Goal: Find specific page/section: Find specific page/section

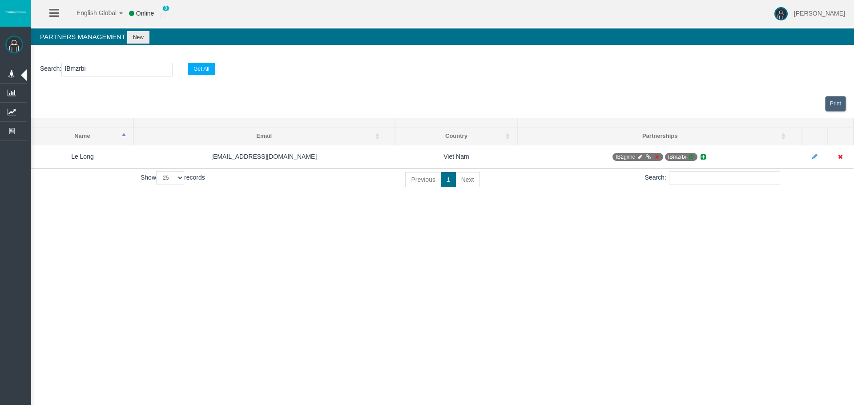
select select "25"
drag, startPoint x: 283, startPoint y: 266, endPoint x: 305, endPoint y: 298, distance: 38.4
click at [283, 266] on div "English Global 简体中文 English Global 日本語 한국어 Online 0 [PERSON_NAME] Help Log Out …" at bounding box center [427, 202] width 854 height 405
drag, startPoint x: 423, startPoint y: 211, endPoint x: 440, endPoint y: 221, distance: 18.9
click at [423, 211] on div "English Global 简体中文 English Global 日本語 한국어 Online 0 [PERSON_NAME] Help Log Out …" at bounding box center [427, 202] width 854 height 405
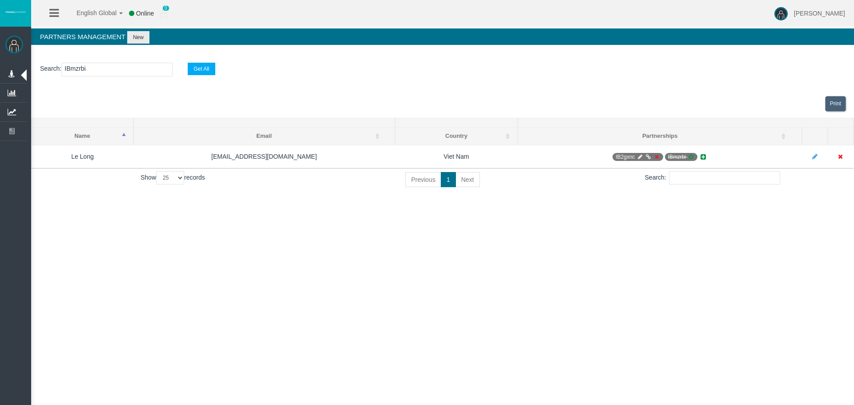
click at [487, 230] on div "English Global 简体中文 English Global 日本語 한국어 Online 0 [PERSON_NAME] Help Log Out …" at bounding box center [427, 202] width 854 height 405
click at [252, 225] on div "English Global 简体中文 English Global 日本語 한국어 Online 0 [PERSON_NAME] Help Log Out …" at bounding box center [427, 202] width 854 height 405
click at [254, 226] on div "English Global 简体中文 English Global 日本語 한국어 Online 0 [PERSON_NAME] Help Log Out …" at bounding box center [427, 202] width 854 height 405
click at [340, 294] on div "English Global 简体中文 English Global 日本語 한국어 Online 0 [PERSON_NAME] Help Log Out …" at bounding box center [427, 202] width 854 height 405
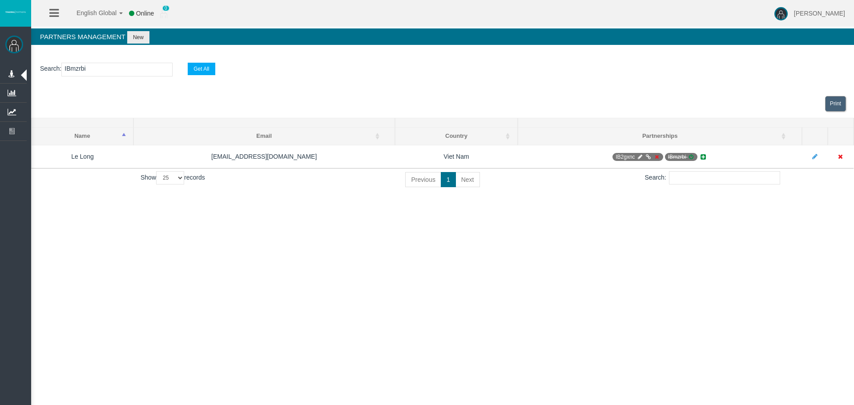
drag, startPoint x: 374, startPoint y: 283, endPoint x: 379, endPoint y: 297, distance: 15.0
click at [373, 286] on div "English Global 简体中文 English Global 日本語 한국어 Online 0 [PERSON_NAME] Help Log Out …" at bounding box center [427, 202] width 854 height 405
drag, startPoint x: 379, startPoint y: 297, endPoint x: 348, endPoint y: 252, distance: 54.7
click at [348, 252] on div "English Global 简体中文 English Global 日本語 한국어 Online 0 [PERSON_NAME] Help Log Out …" at bounding box center [427, 202] width 854 height 405
drag, startPoint x: 437, startPoint y: 290, endPoint x: 420, endPoint y: 254, distance: 40.0
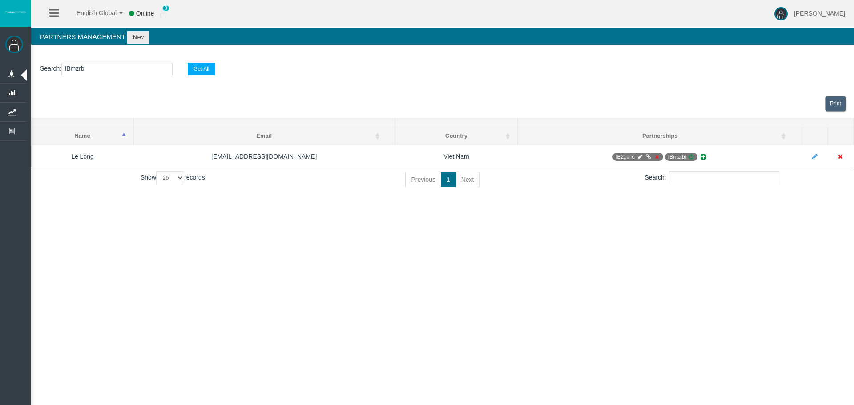
click at [436, 289] on div "English Global 简体中文 English Global 日本語 한국어 Online 0 [PERSON_NAME] Help Log Out …" at bounding box center [427, 202] width 854 height 405
drag, startPoint x: 502, startPoint y: 195, endPoint x: 556, endPoint y: 238, distance: 68.4
click at [508, 202] on div "[PERSON_NAME] Administration Manage Platform Groups Platform Server Groups Assi…" at bounding box center [435, 102] width 838 height 205
drag, startPoint x: 556, startPoint y: 238, endPoint x: 576, endPoint y: 231, distance: 22.1
click at [556, 238] on div "English Global 简体中文 English Global 日本語 한국어 Online 0 [PERSON_NAME] Help Log Out …" at bounding box center [427, 202] width 854 height 405
